Goal: Task Accomplishment & Management: Use online tool/utility

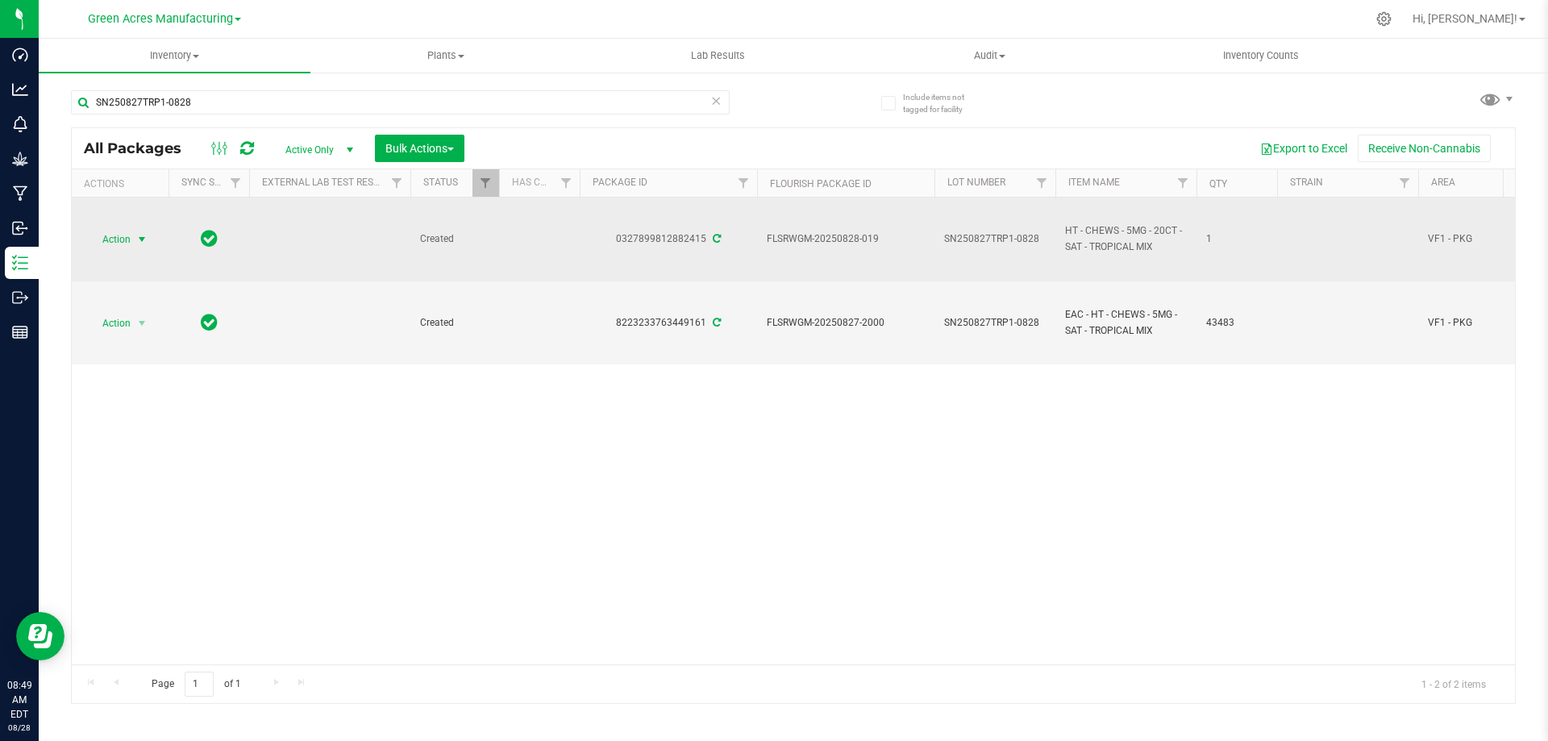
click at [129, 240] on span "Action" at bounding box center [110, 239] width 44 height 23
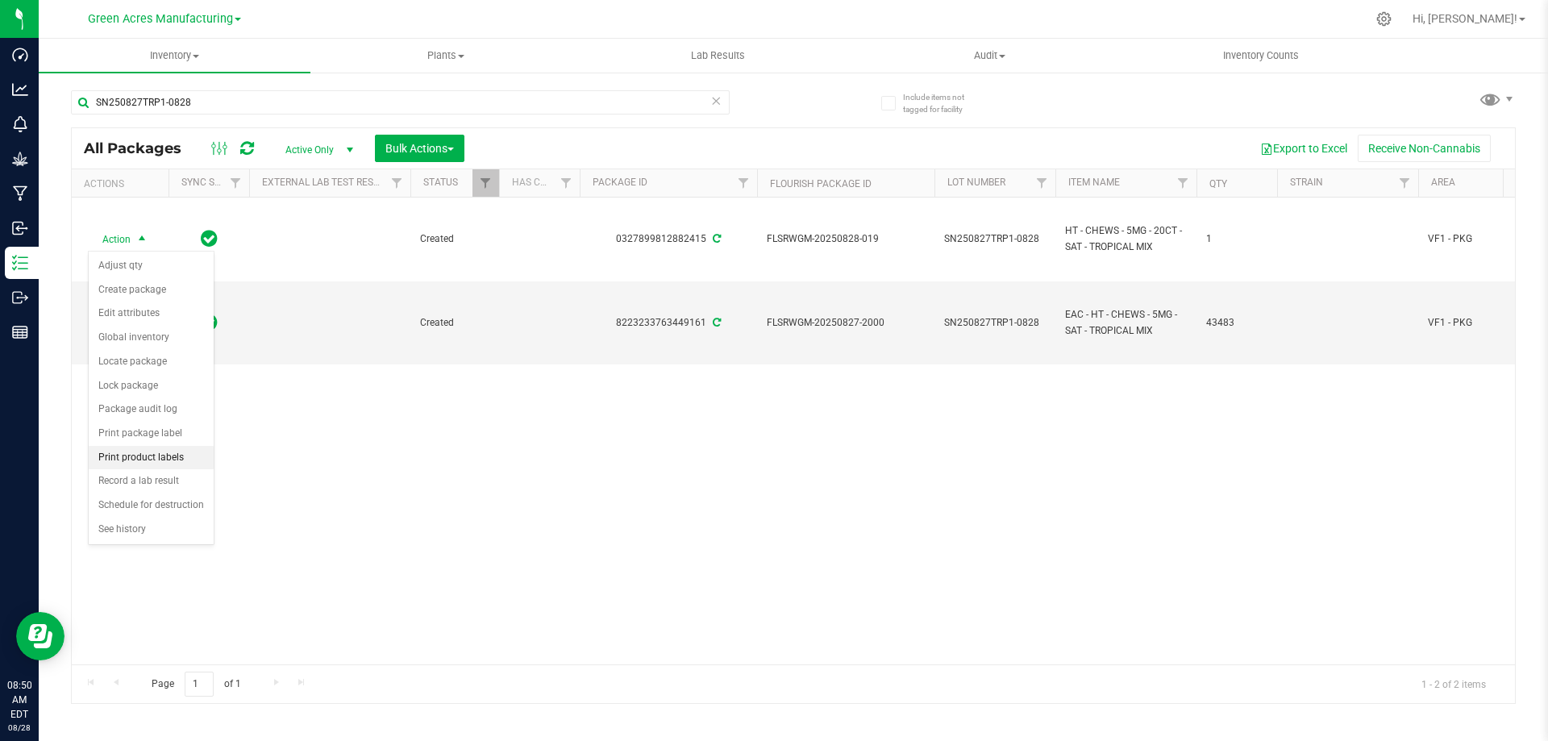
click at [153, 464] on li "Print product labels" at bounding box center [151, 458] width 125 height 24
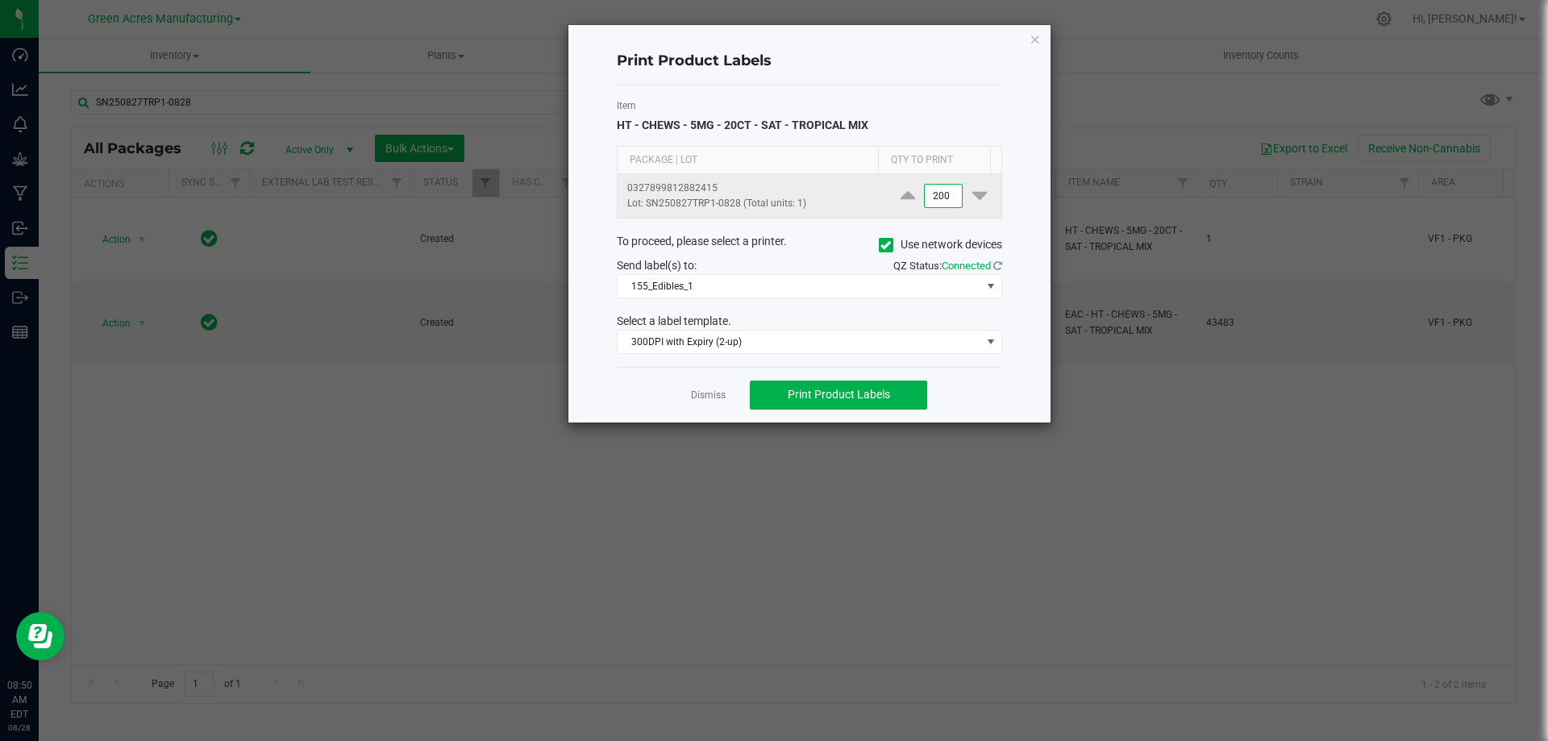
click at [925, 185] on input "200" at bounding box center [943, 196] width 37 height 23
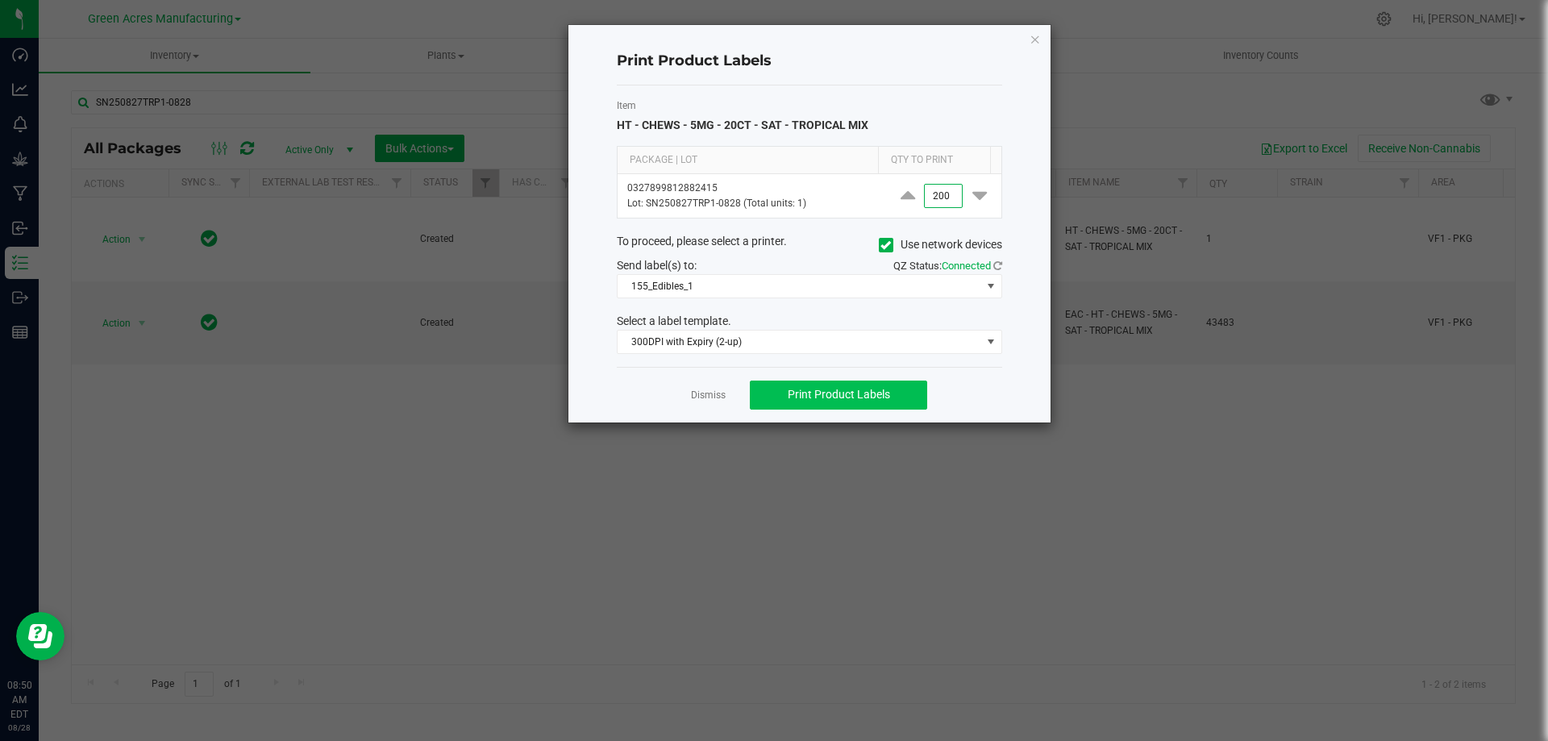
type input "200"
click at [856, 403] on button "Print Product Labels" at bounding box center [838, 395] width 177 height 29
click at [834, 394] on span "Print Product Labels" at bounding box center [839, 394] width 102 height 13
drag, startPoint x: 834, startPoint y: 394, endPoint x: 842, endPoint y: 389, distance: 9.4
click at [842, 389] on span "Print Product Labels" at bounding box center [839, 394] width 102 height 13
